Goal: Communication & Community: Share content

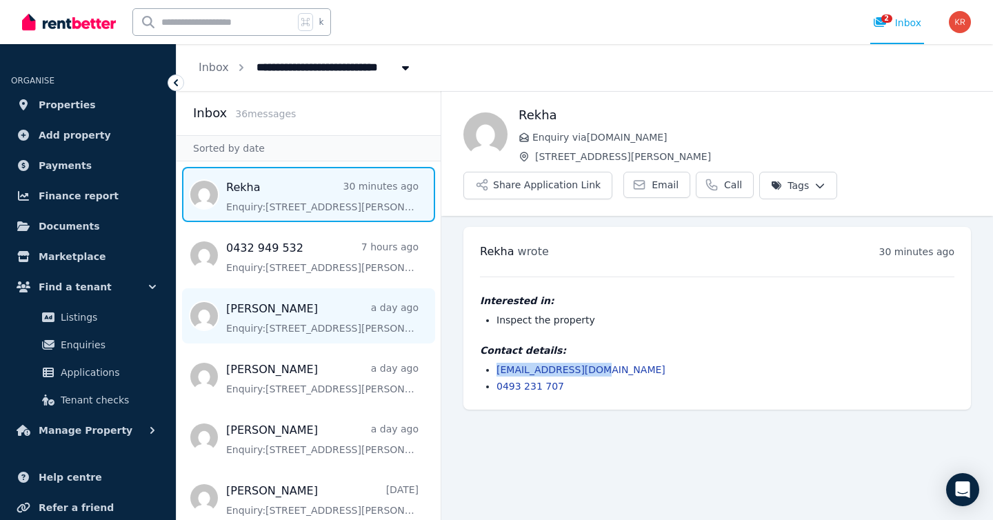
scroll to position [7, 0]
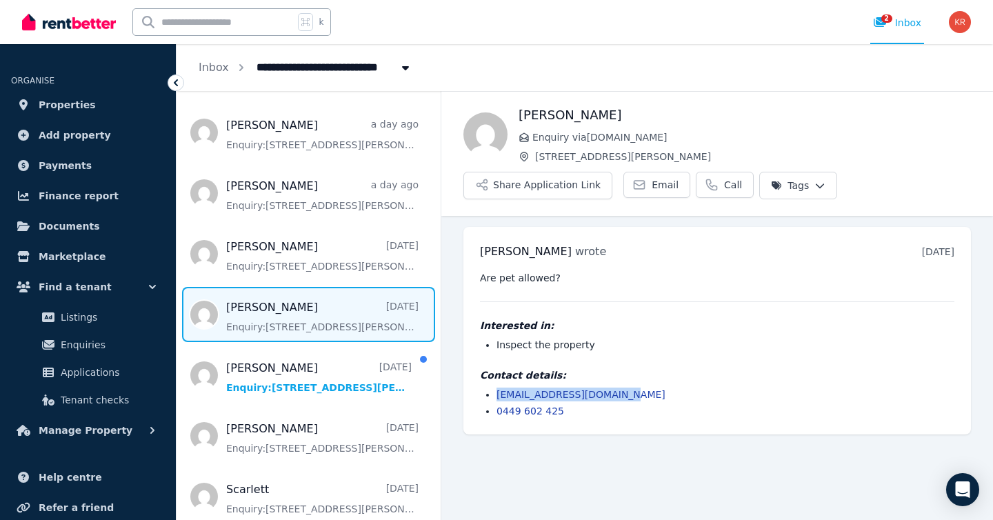
scroll to position [305, 0]
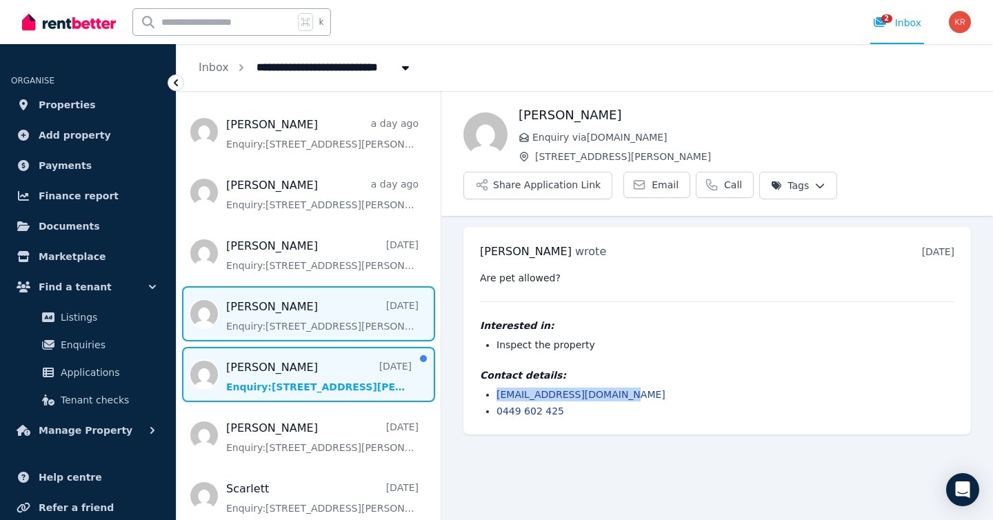
click at [289, 381] on span "Message list" at bounding box center [309, 374] width 264 height 55
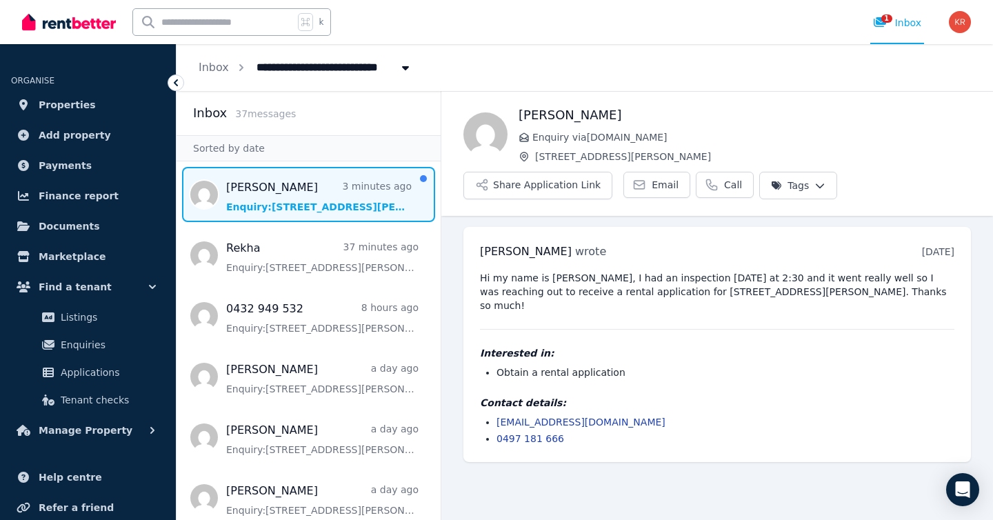
click at [277, 202] on span "Message list" at bounding box center [309, 194] width 264 height 55
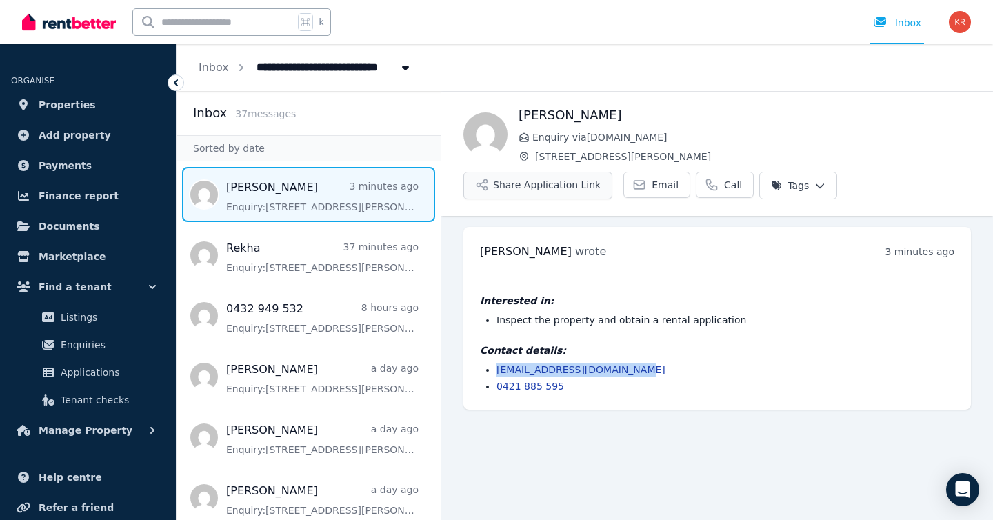
click at [539, 188] on button "Share Application Link" at bounding box center [537, 186] width 149 height 28
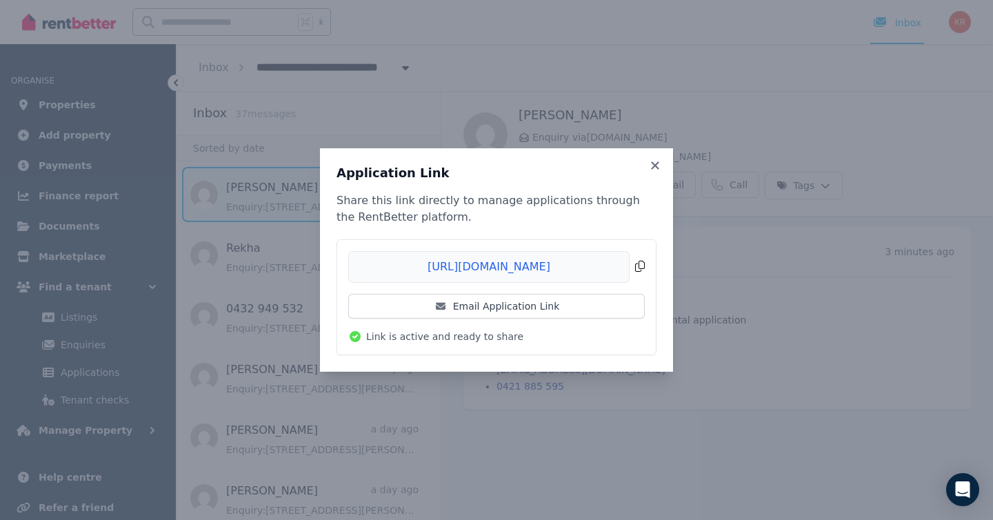
click at [639, 269] on span "Copied!" at bounding box center [496, 267] width 297 height 32
